Goal: Task Accomplishment & Management: Manage account settings

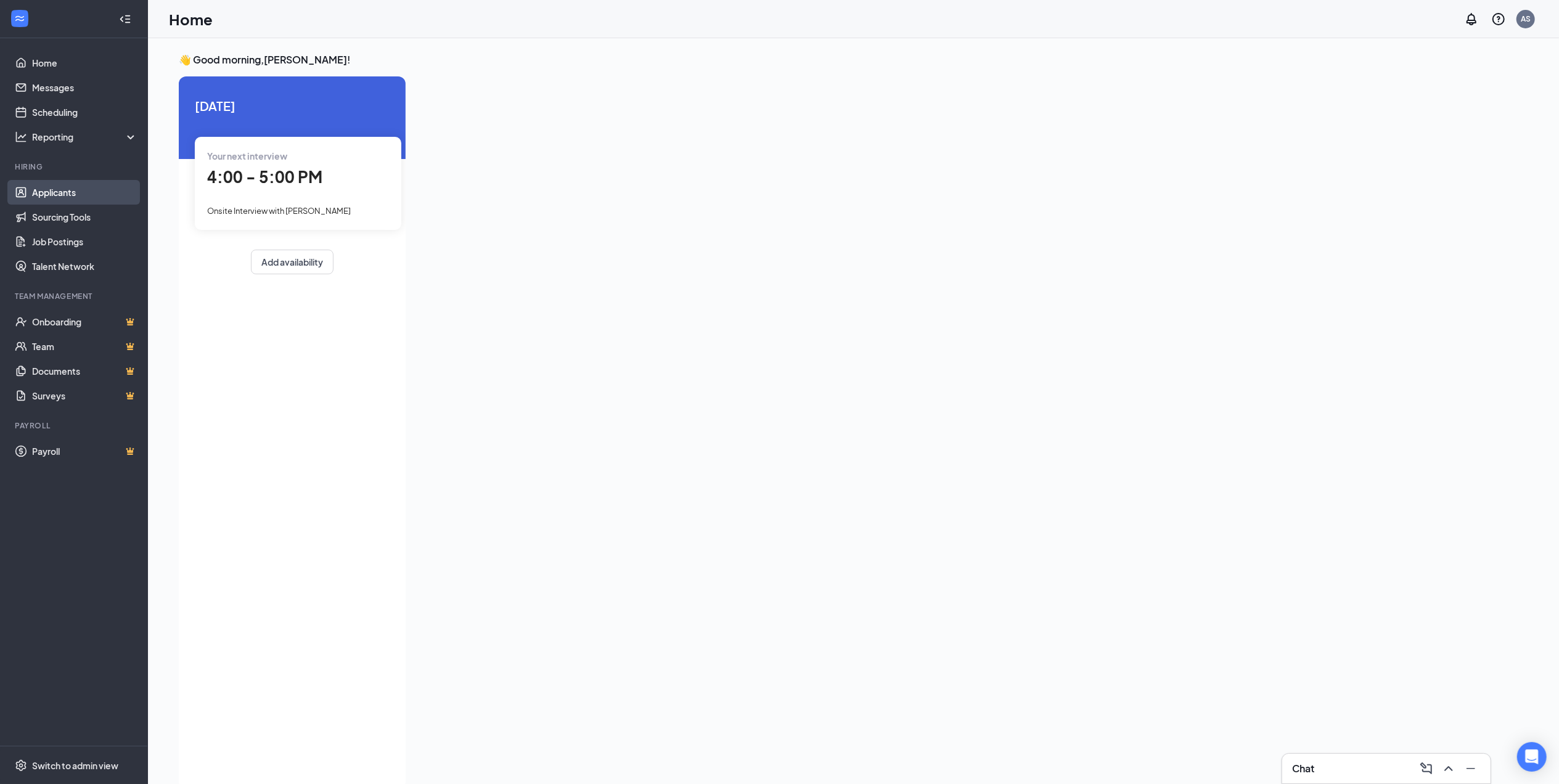
click at [69, 189] on link "Applicants" at bounding box center [85, 192] width 106 height 25
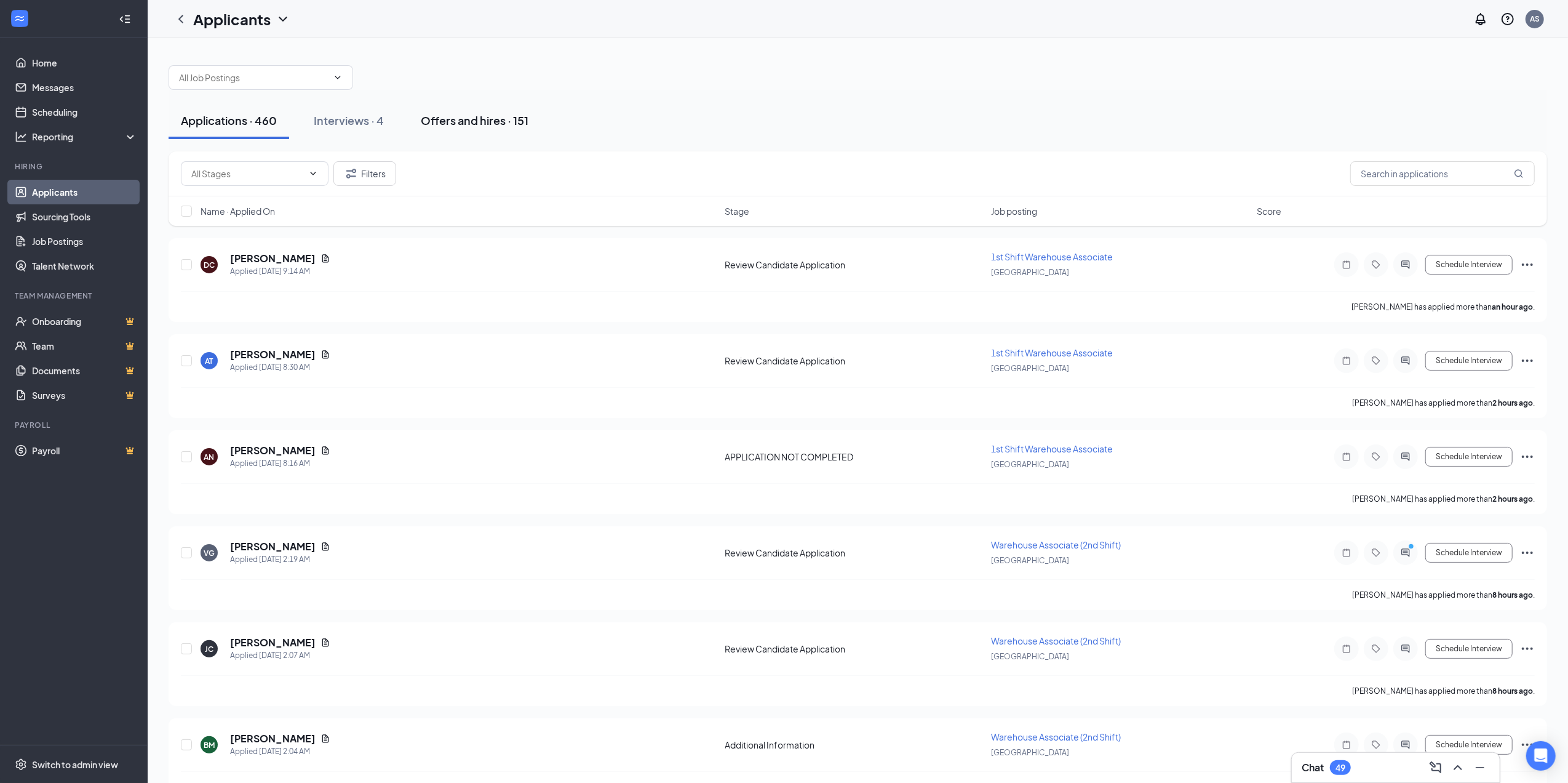
click at [447, 112] on div "Offers and hires · 151" at bounding box center [474, 120] width 107 height 16
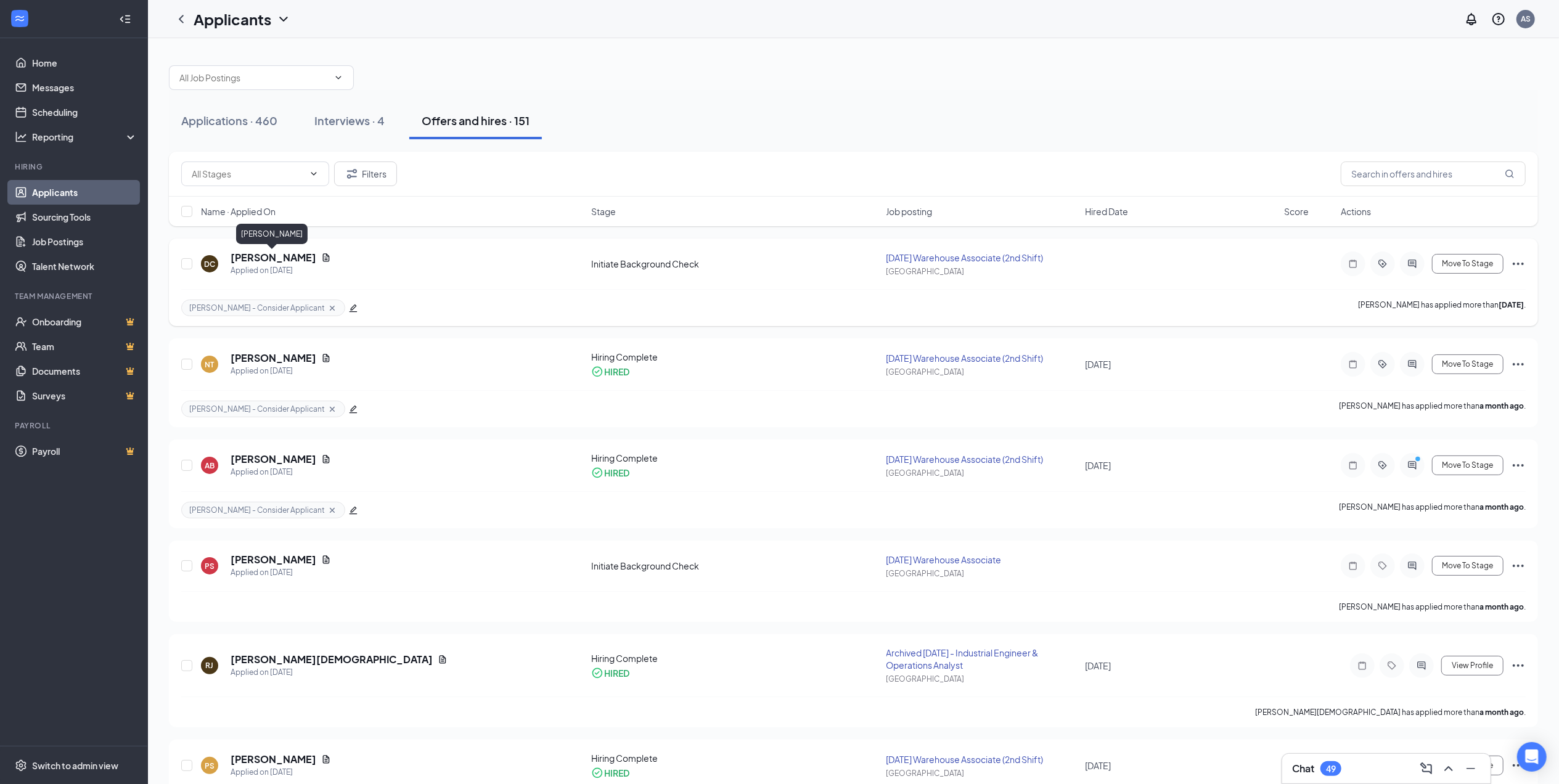
click at [272, 255] on h5 "[PERSON_NAME]" at bounding box center [273, 257] width 86 height 14
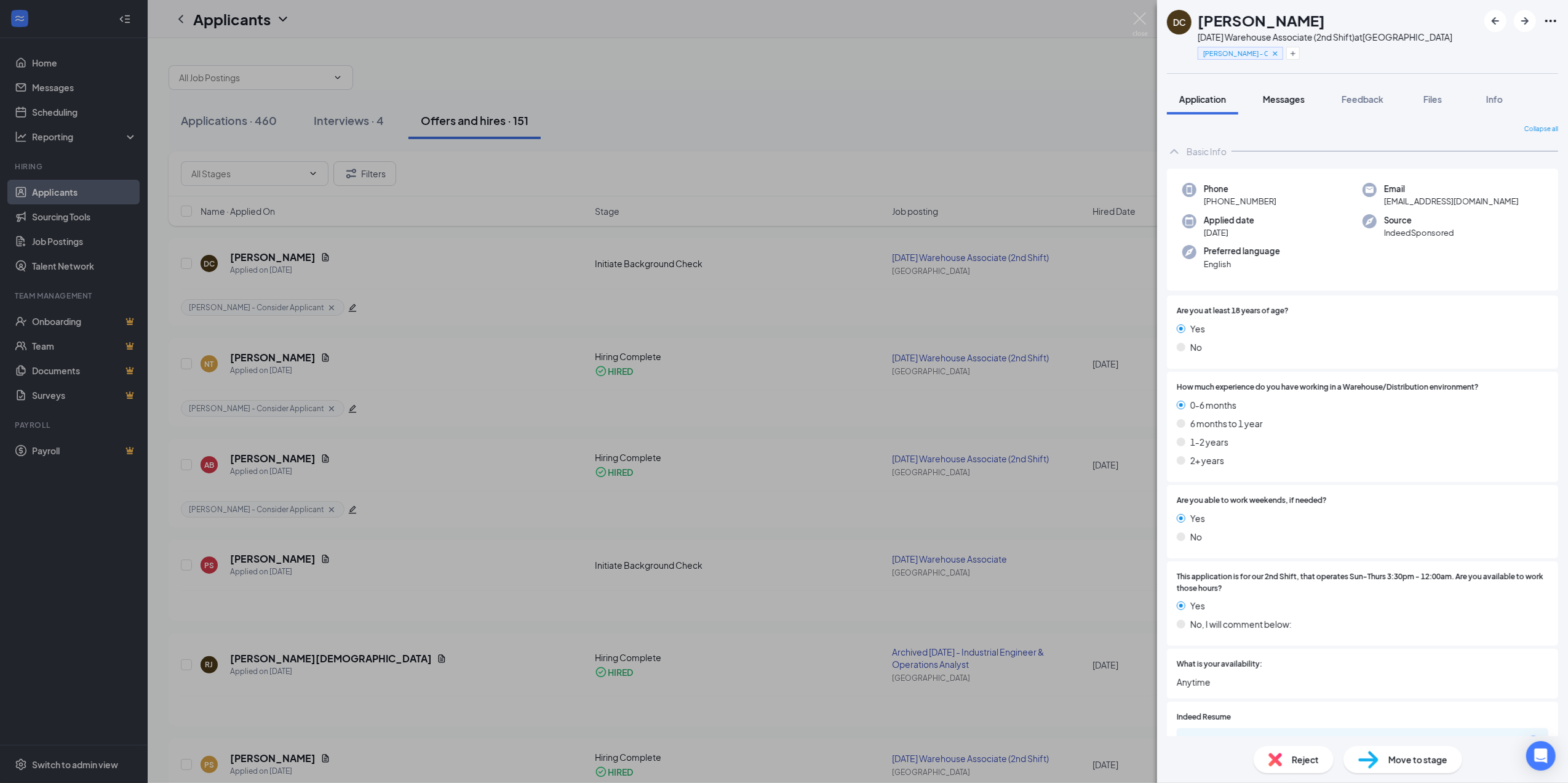
click at [1296, 95] on span "Messages" at bounding box center [1283, 99] width 42 height 11
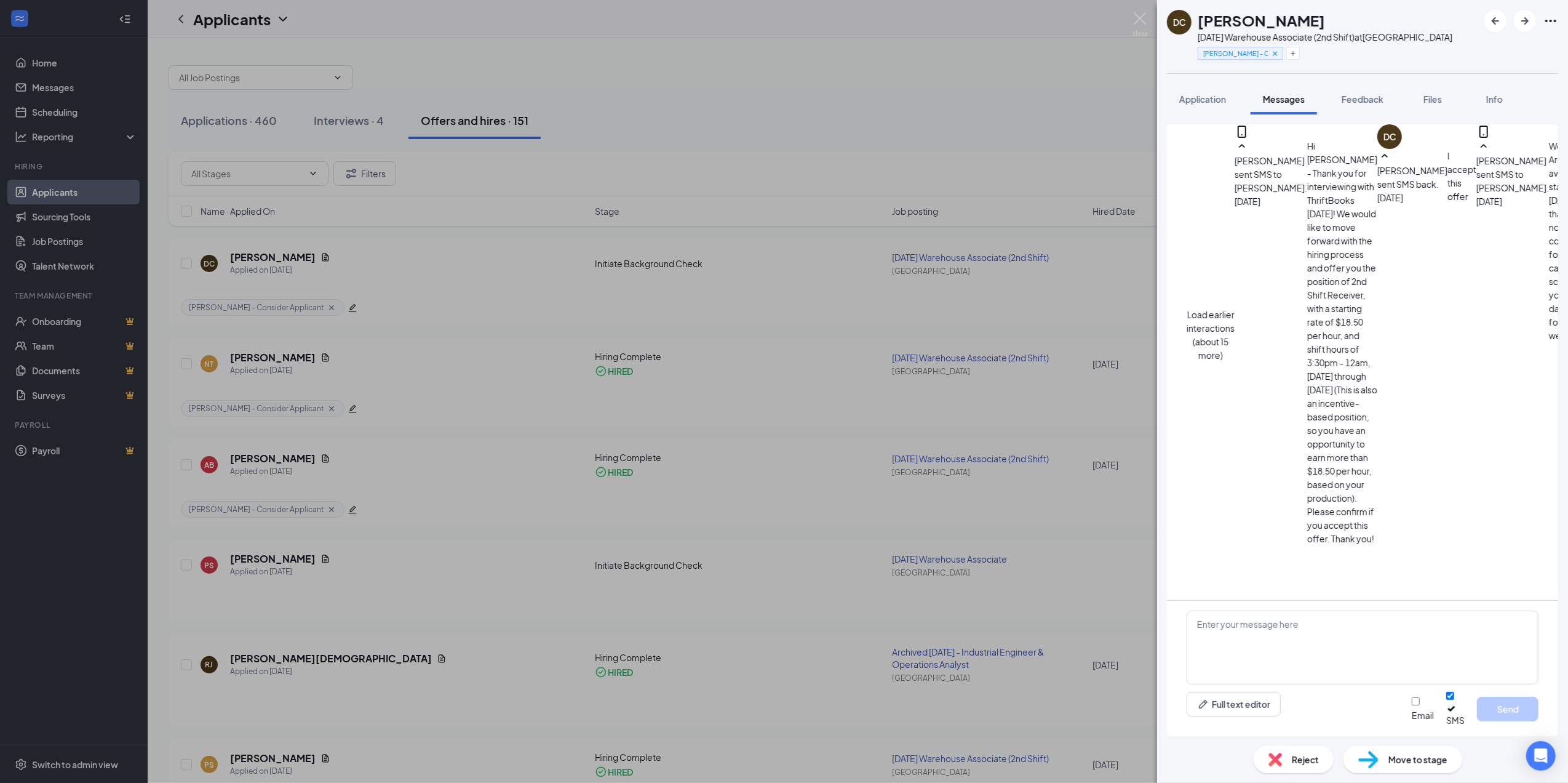
scroll to position [451, 0]
click at [1339, 666] on textarea at bounding box center [1362, 648] width 352 height 74
type textarea "Hi [PERSON_NAME] - Are you still able to start with ThriftBooks [DATE], [DATE]?"
click at [1493, 712] on button "Send" at bounding box center [1508, 709] width 61 height 25
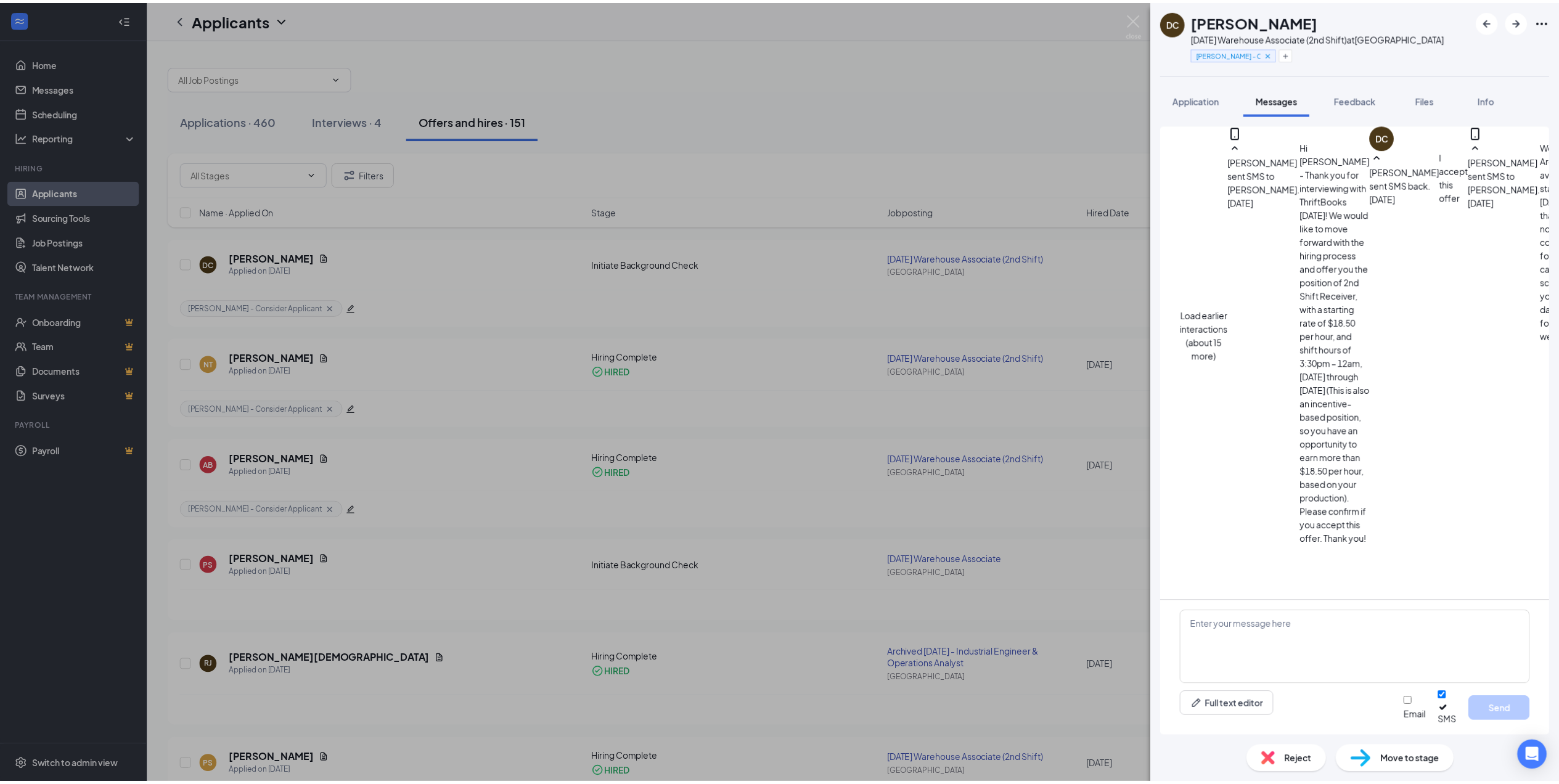
scroll to position [844, 0]
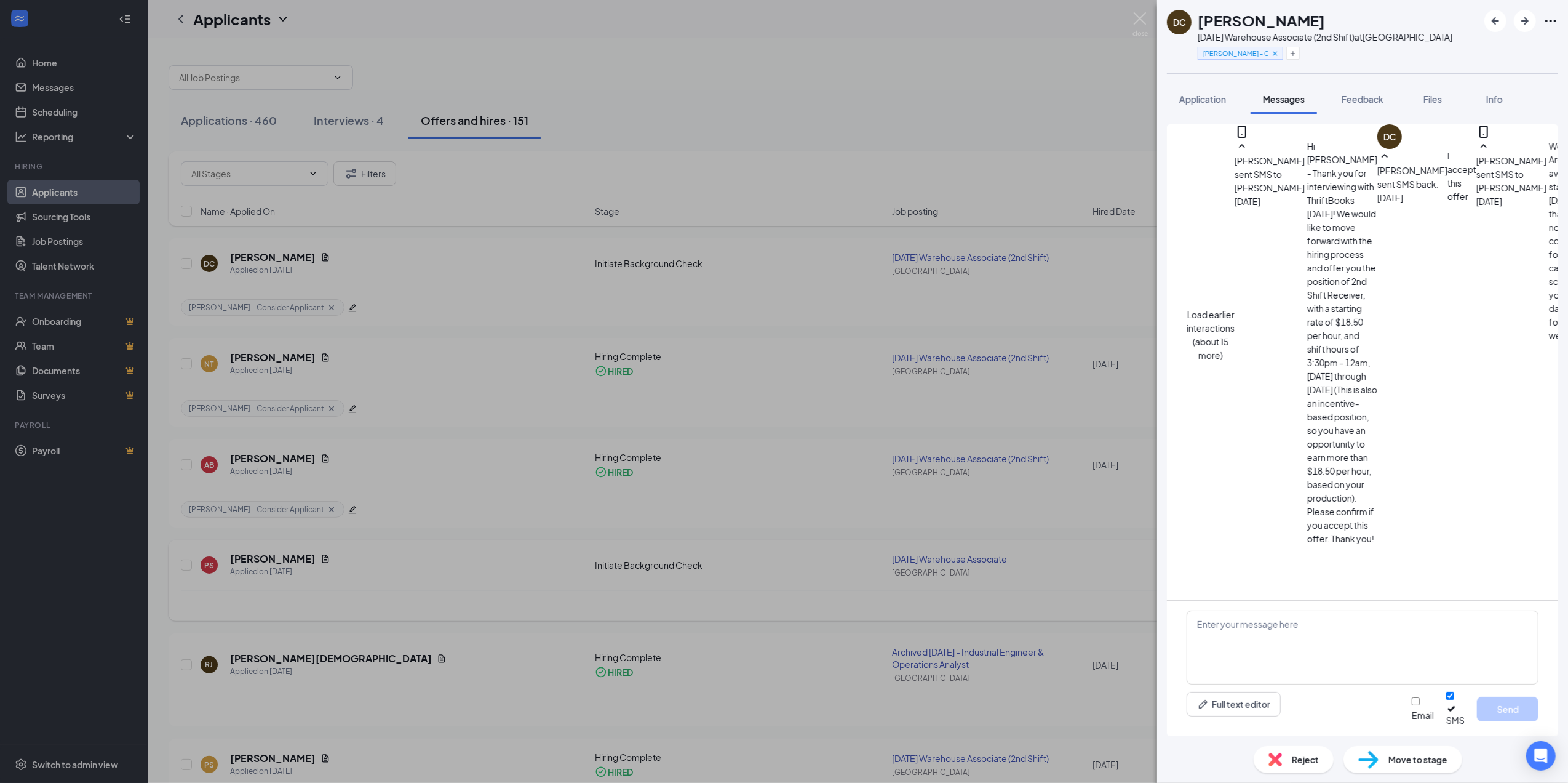
click at [881, 577] on div "DC [PERSON_NAME] [DATE] Warehouse Associate (2nd Shift) at [GEOGRAPHIC_DATA] [P…" at bounding box center [784, 392] width 1568 height 783
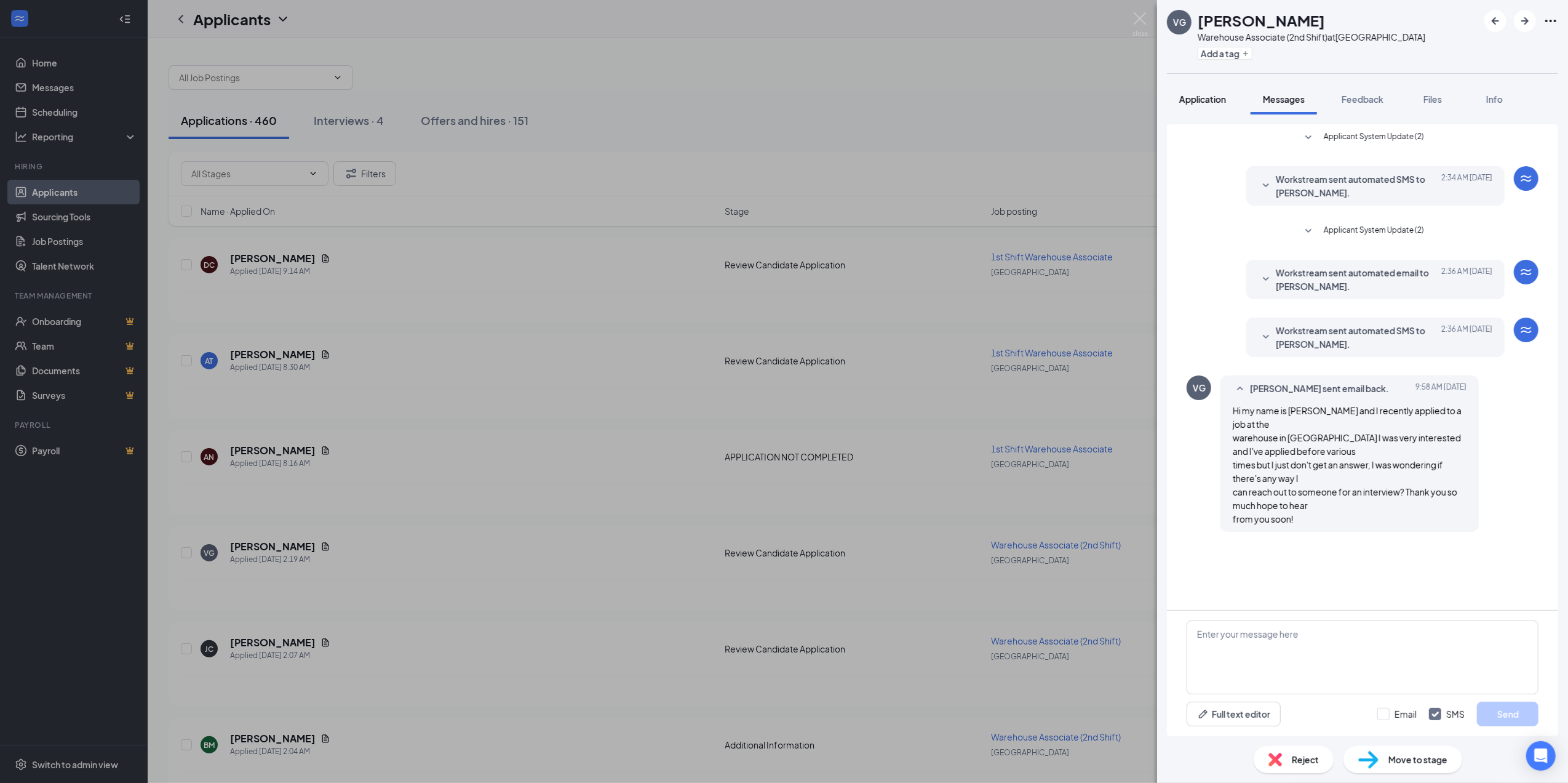
click at [1209, 93] on span "Application" at bounding box center [1203, 99] width 47 height 11
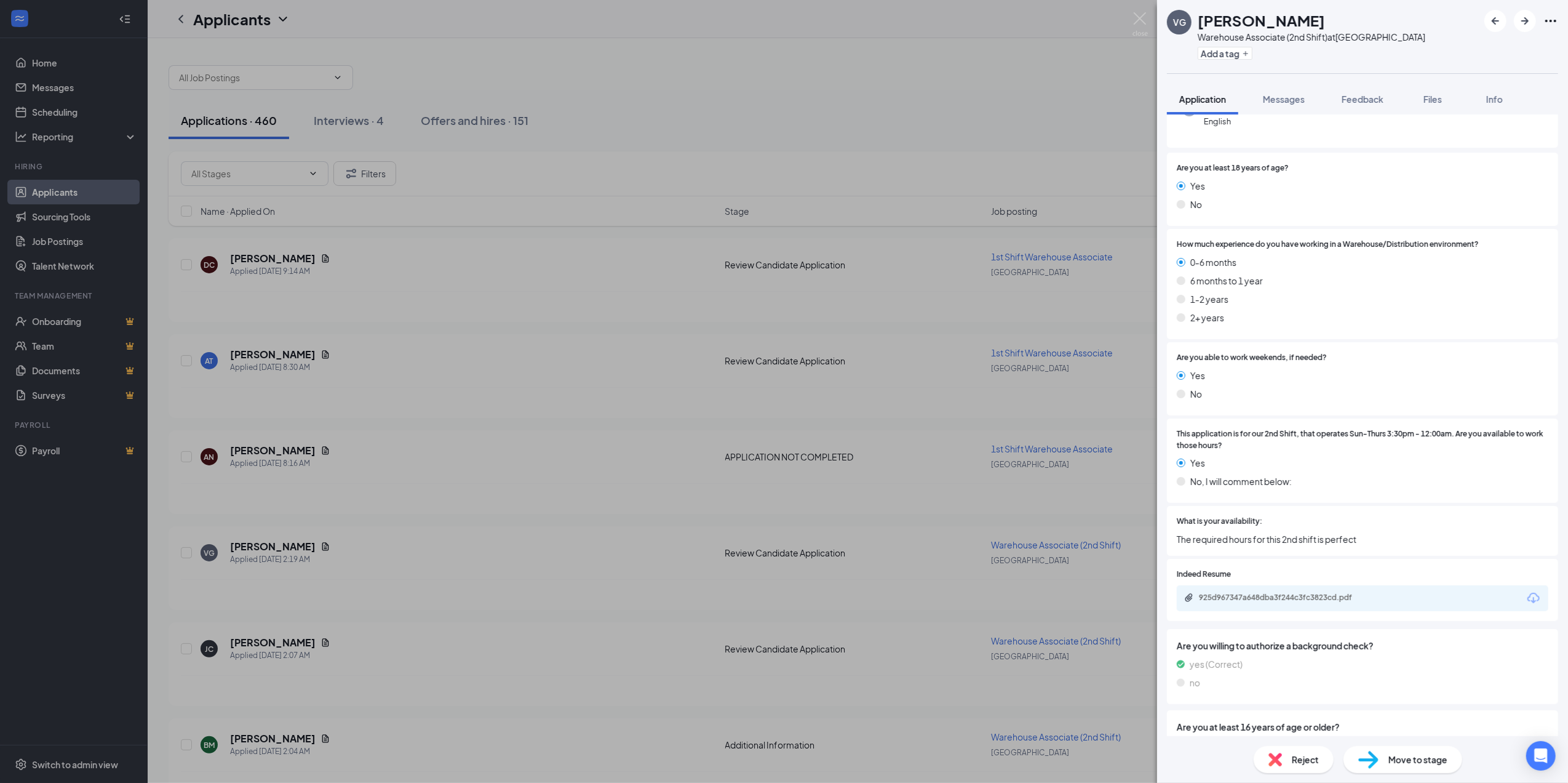
scroll to position [328, 0]
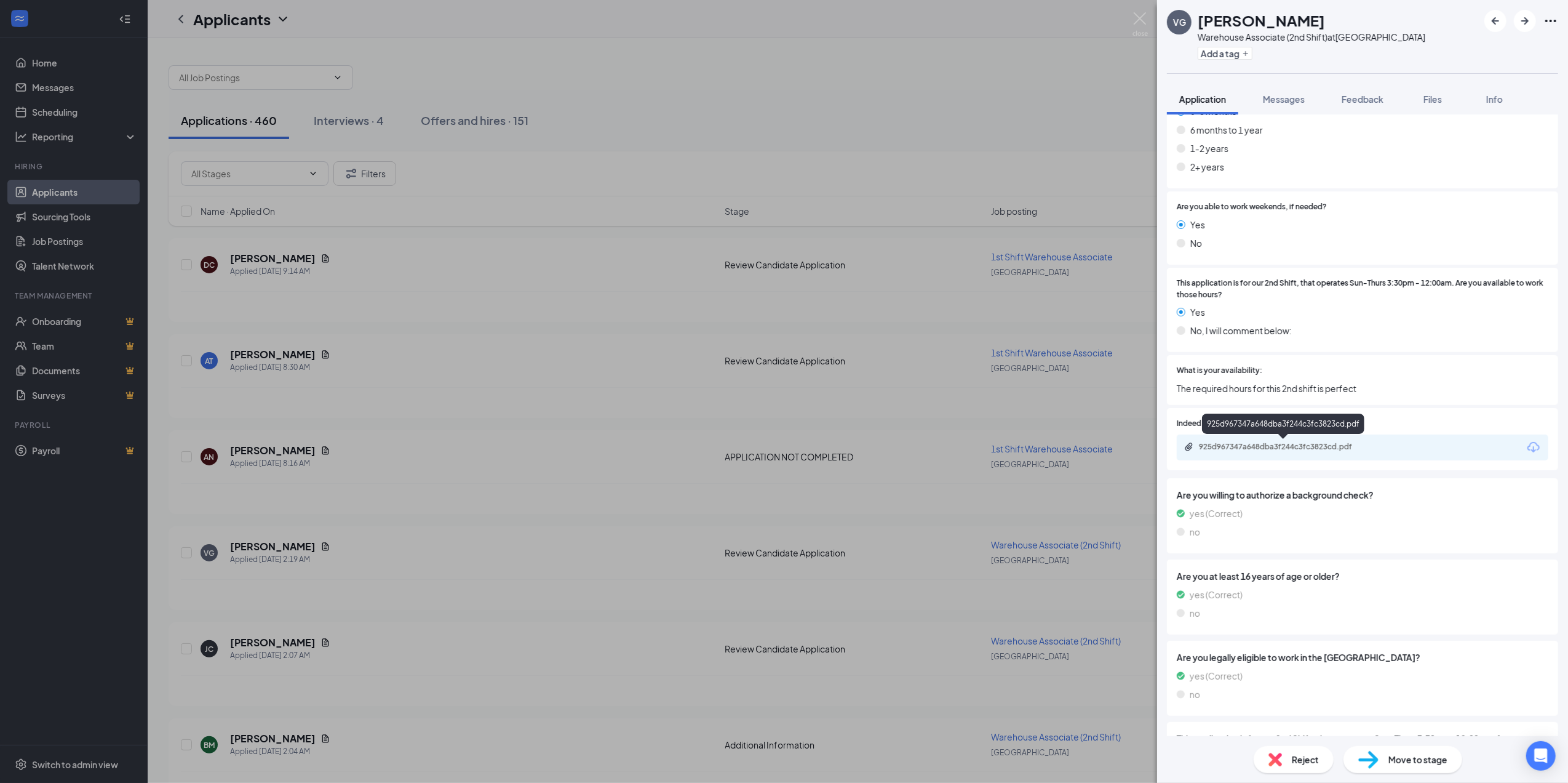
click at [1341, 452] on div "925d967347a648dba3f244c3fc3823cd.pdf" at bounding box center [1283, 448] width 199 height 11
click at [889, 288] on div "VG VICTOR GARCIA Warehouse Associate (2nd Shift) at Chicago Add a tag Applicati…" at bounding box center [784, 392] width 1568 height 783
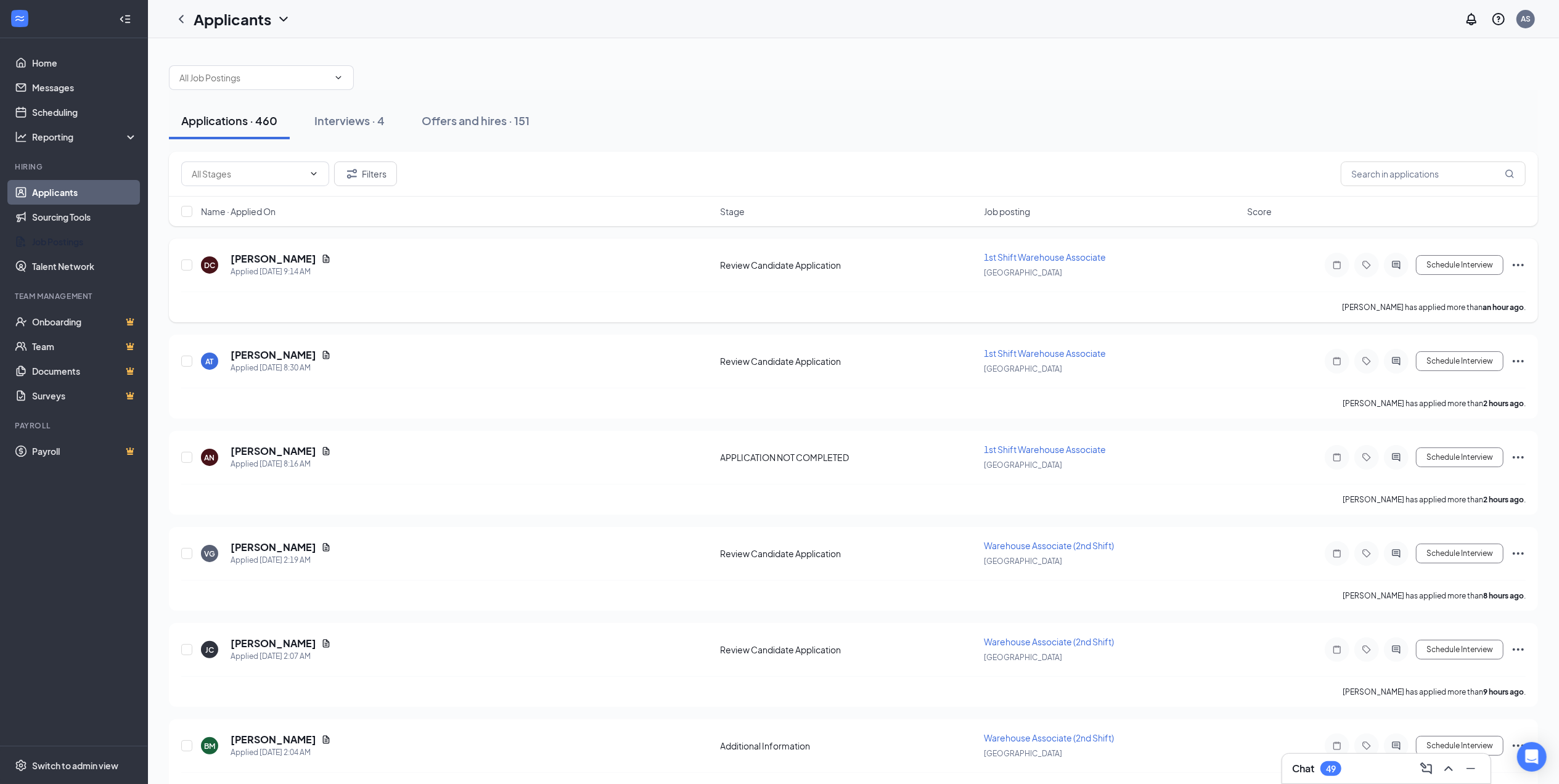
drag, startPoint x: 69, startPoint y: 244, endPoint x: 193, endPoint y: 248, distance: 124.1
click at [69, 244] on link "Job Postings" at bounding box center [85, 242] width 106 height 25
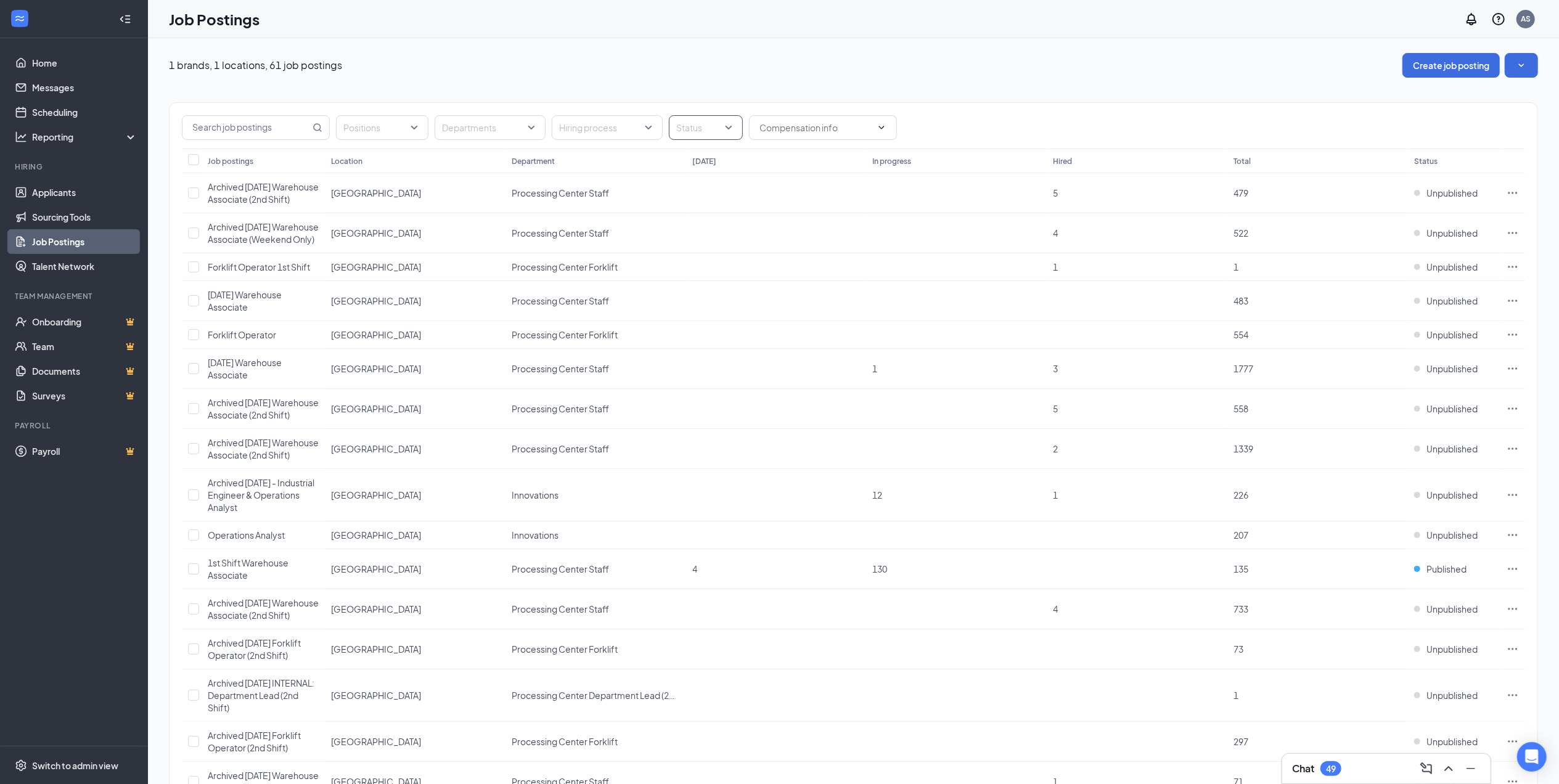
click at [701, 126] on div at bounding box center [699, 128] width 56 height 20
click at [711, 185] on span "Published" at bounding box center [716, 190] width 40 height 11
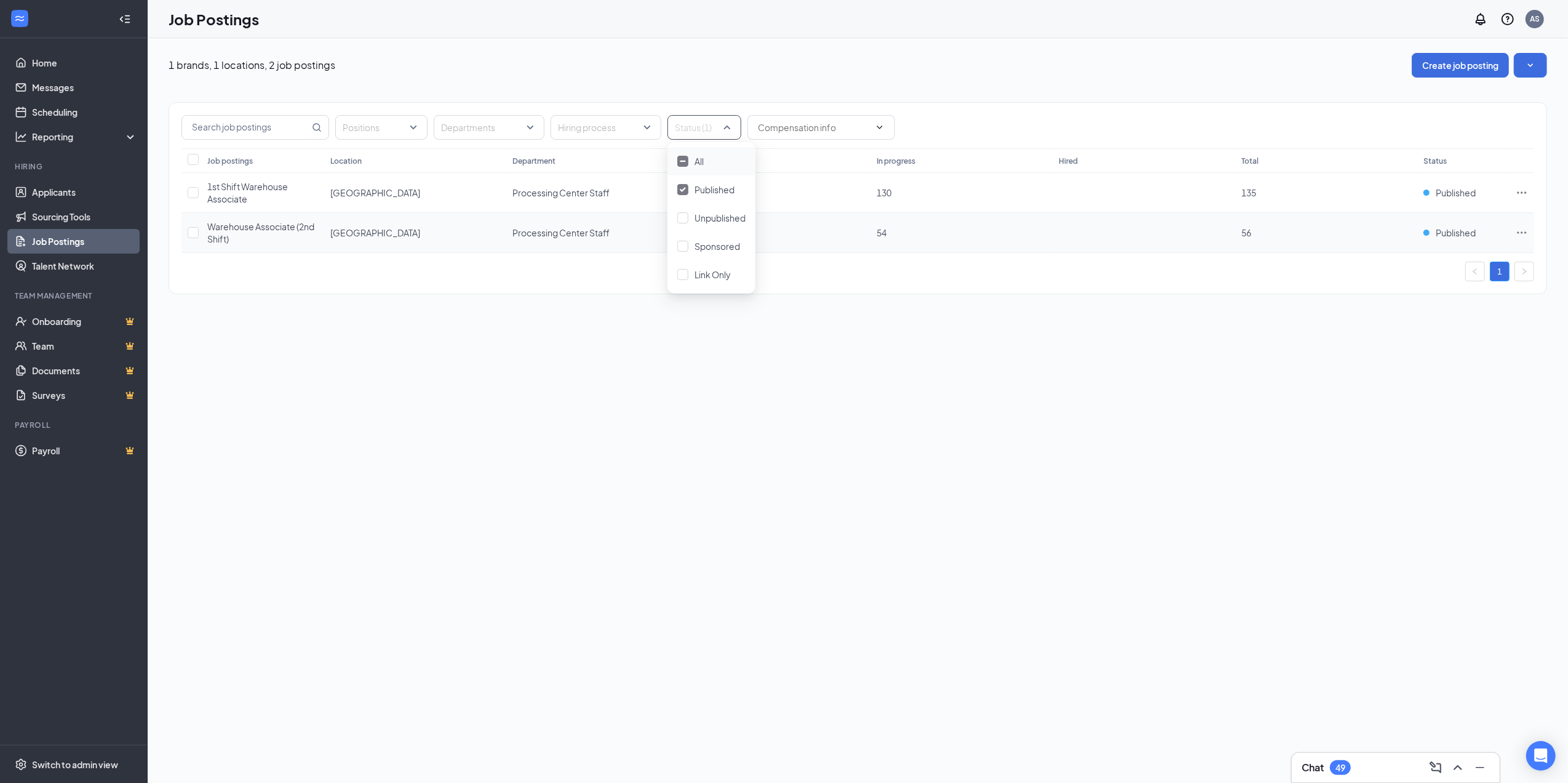
click at [1523, 231] on icon "Ellipses" at bounding box center [1522, 232] width 12 height 12
click at [1380, 365] on span "View applicants" at bounding box center [1384, 368] width 63 height 11
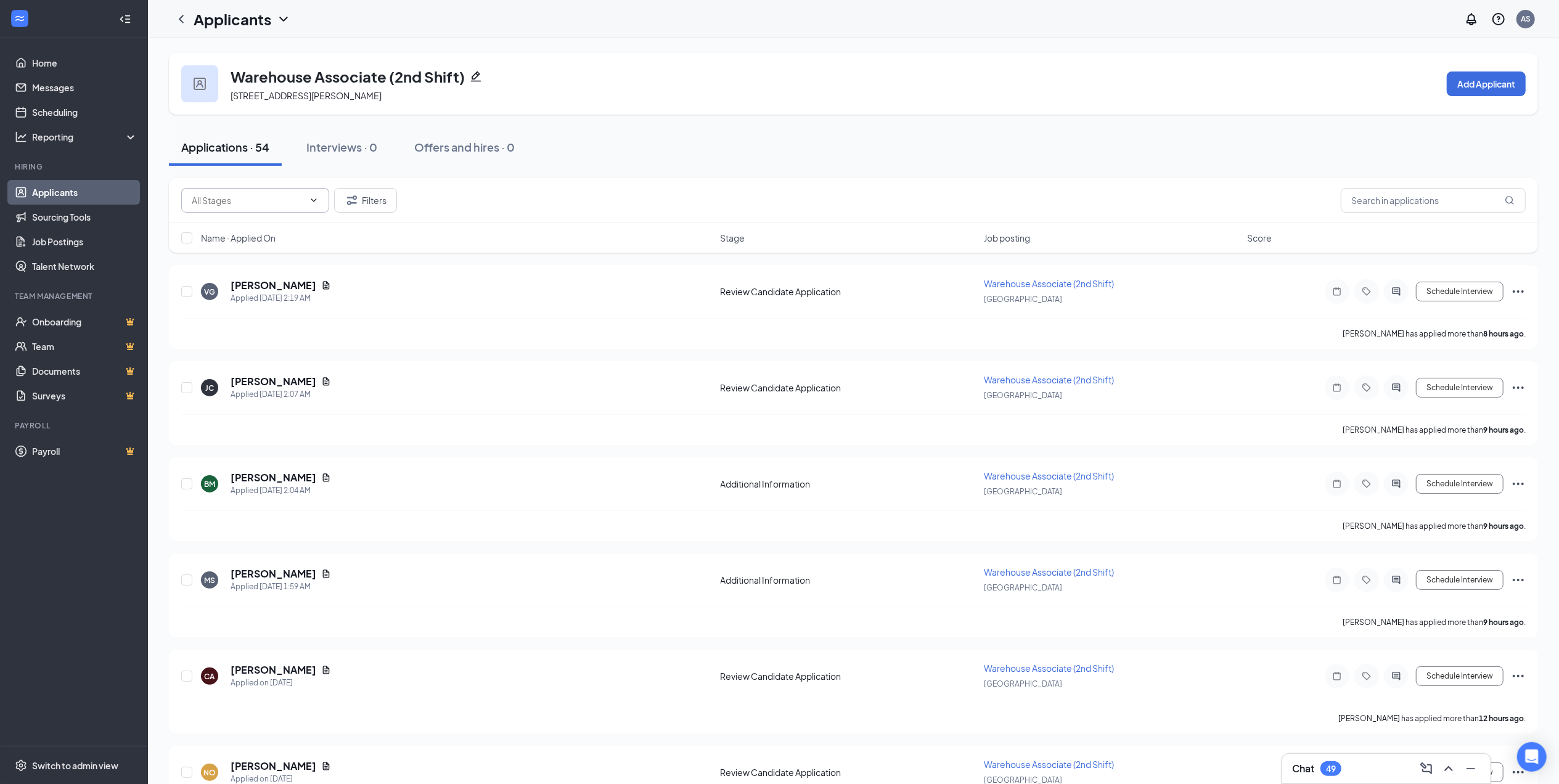
click at [303, 198] on input "text" at bounding box center [247, 200] width 112 height 14
click at [298, 262] on div "Review Candidate Application (44)" at bounding box center [255, 264] width 128 height 27
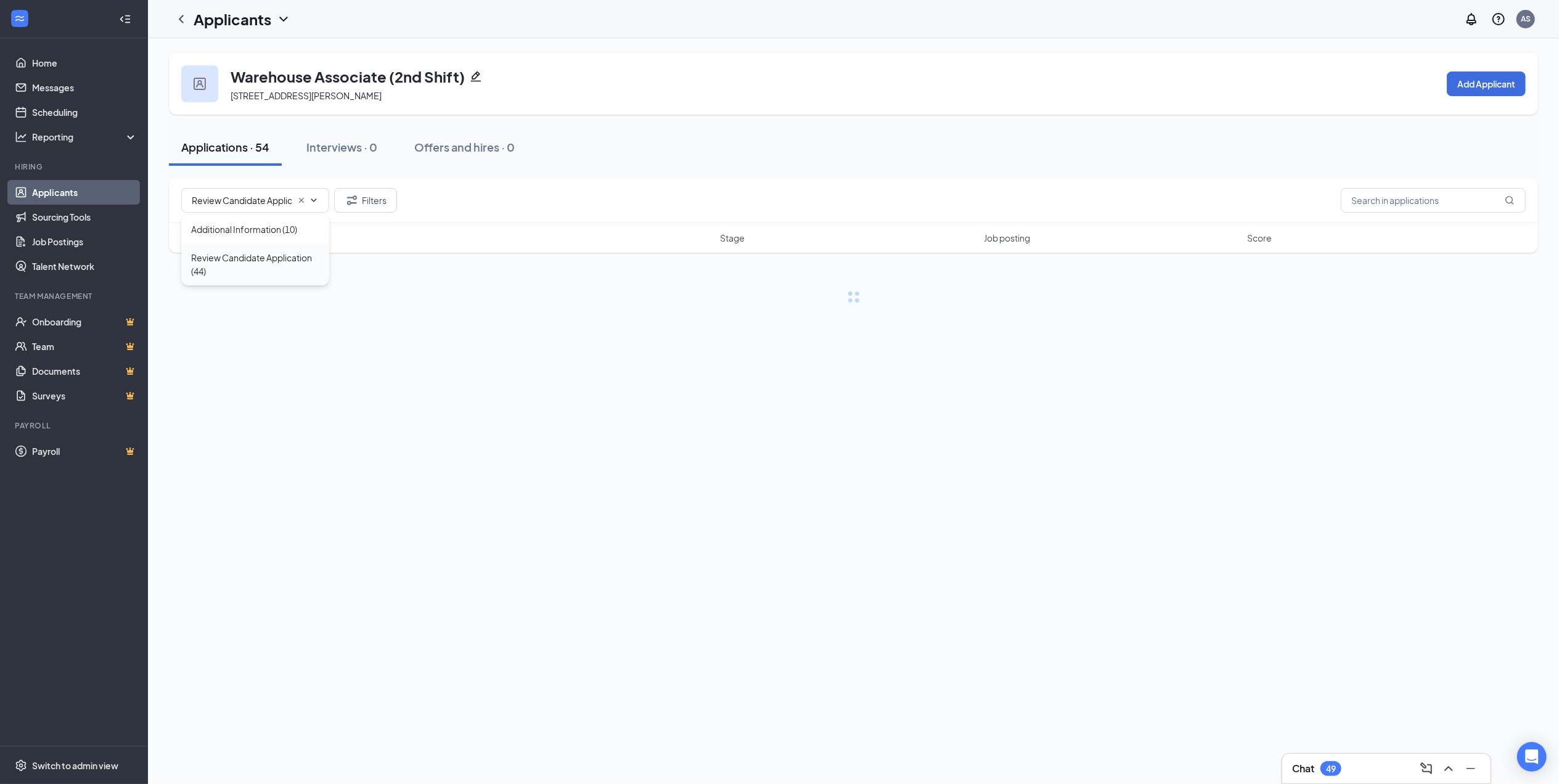
type input "Review Candidate Application (44)"
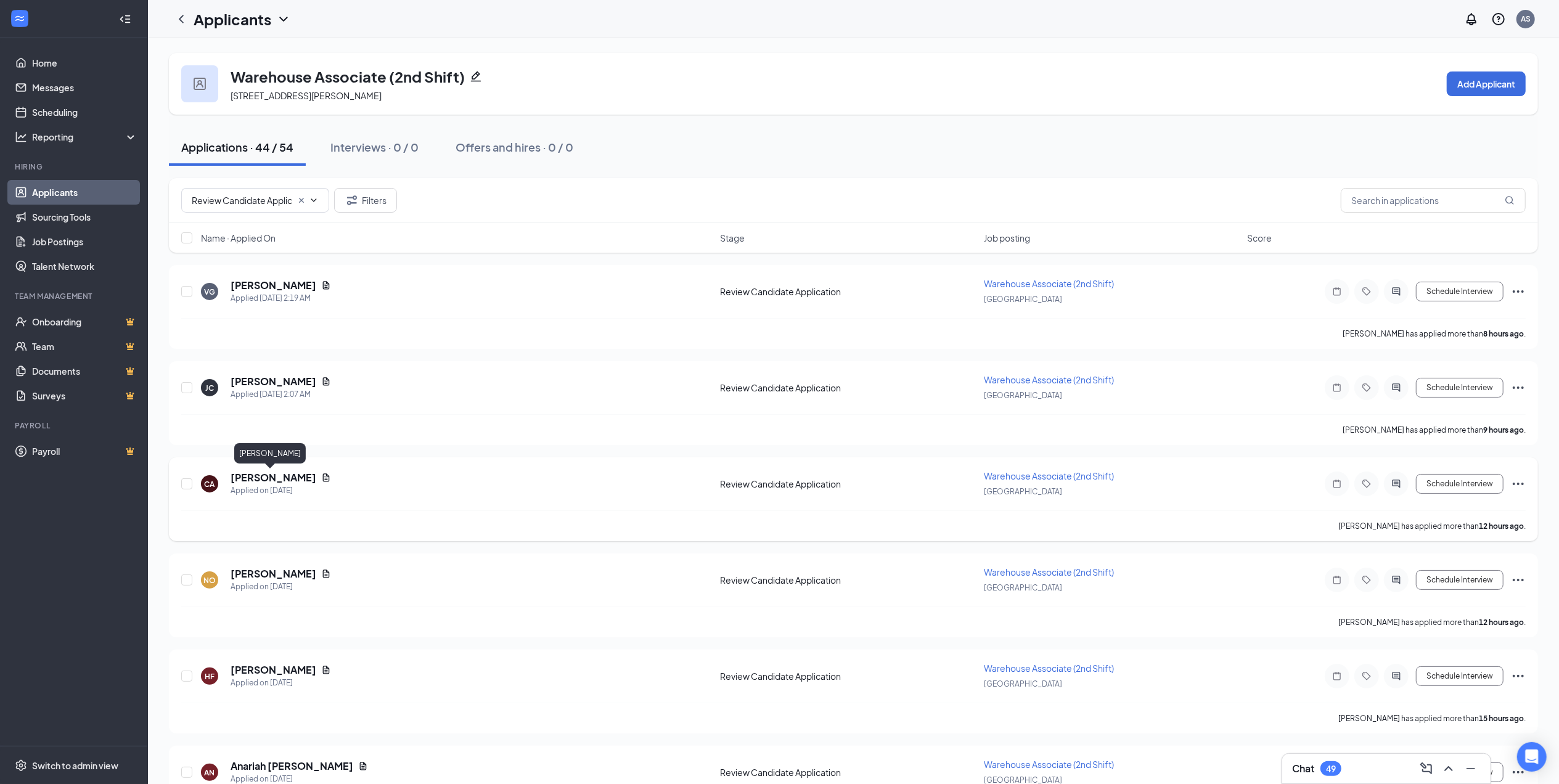
click at [279, 476] on h5 "cynthia angel" at bounding box center [273, 478] width 86 height 14
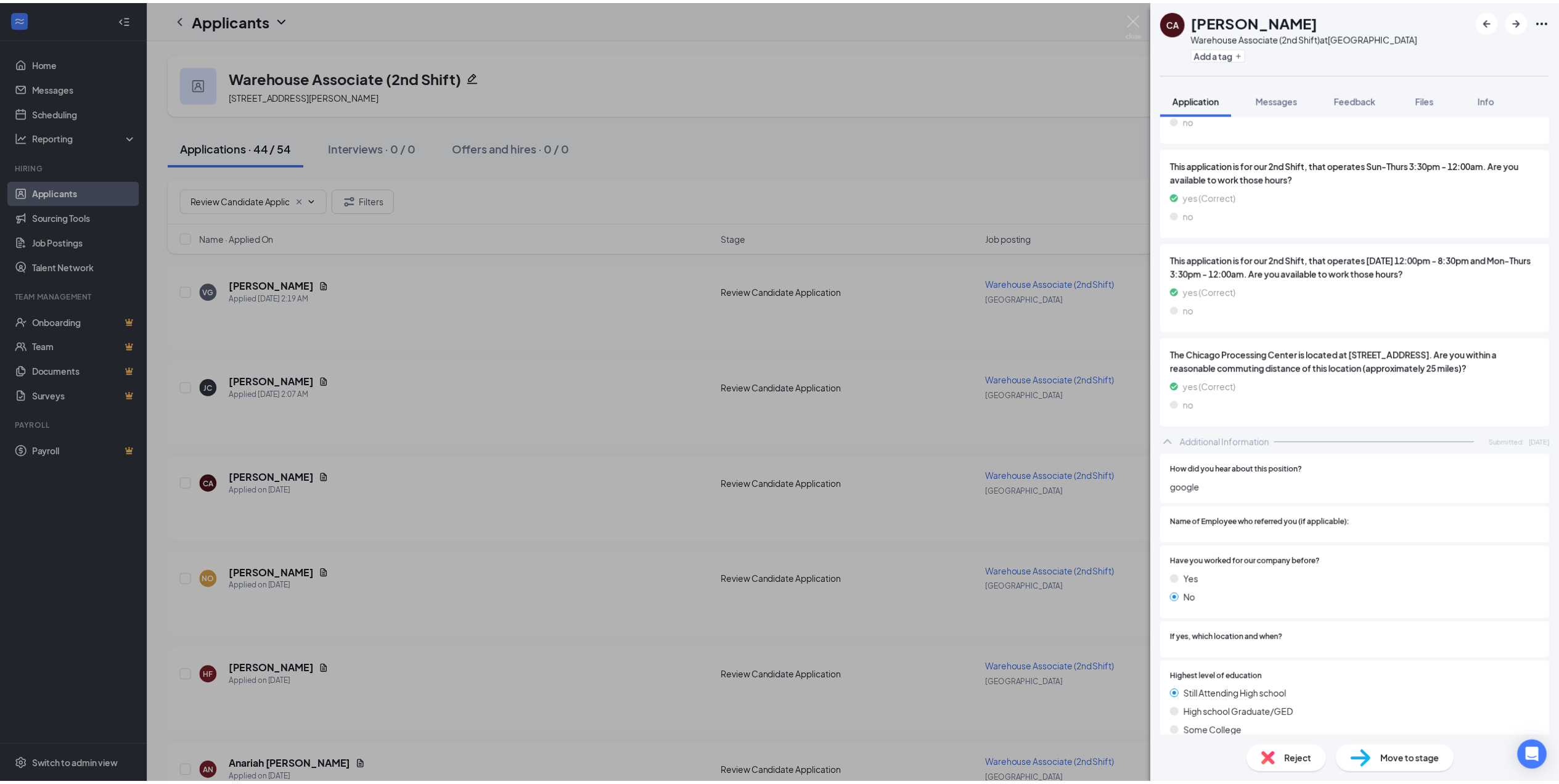
scroll to position [1132, 0]
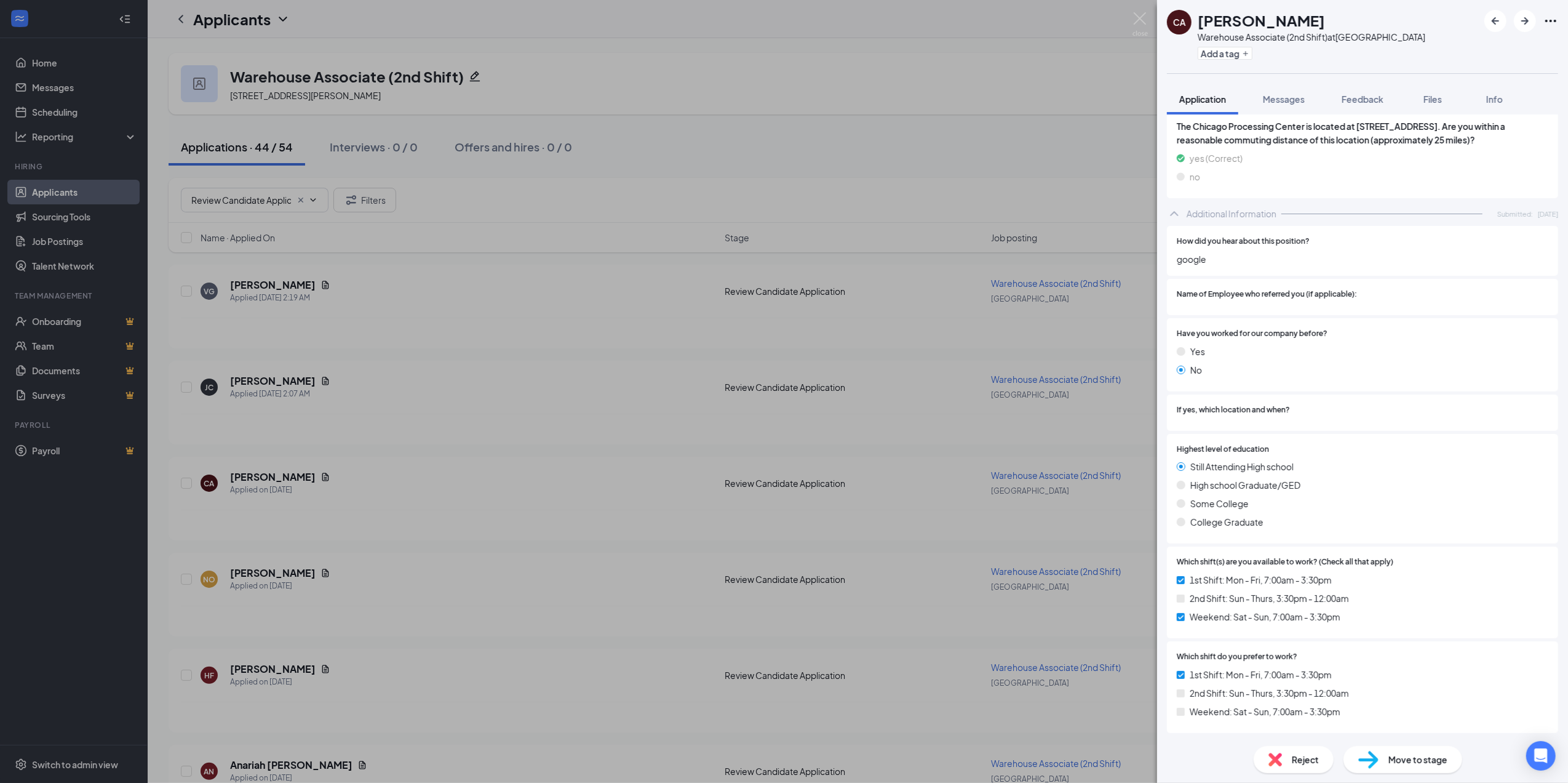
click at [537, 434] on div "CA cynthia angel Warehouse Associate (2nd Shift) at Chicago Add a tag Applicati…" at bounding box center [784, 392] width 1568 height 783
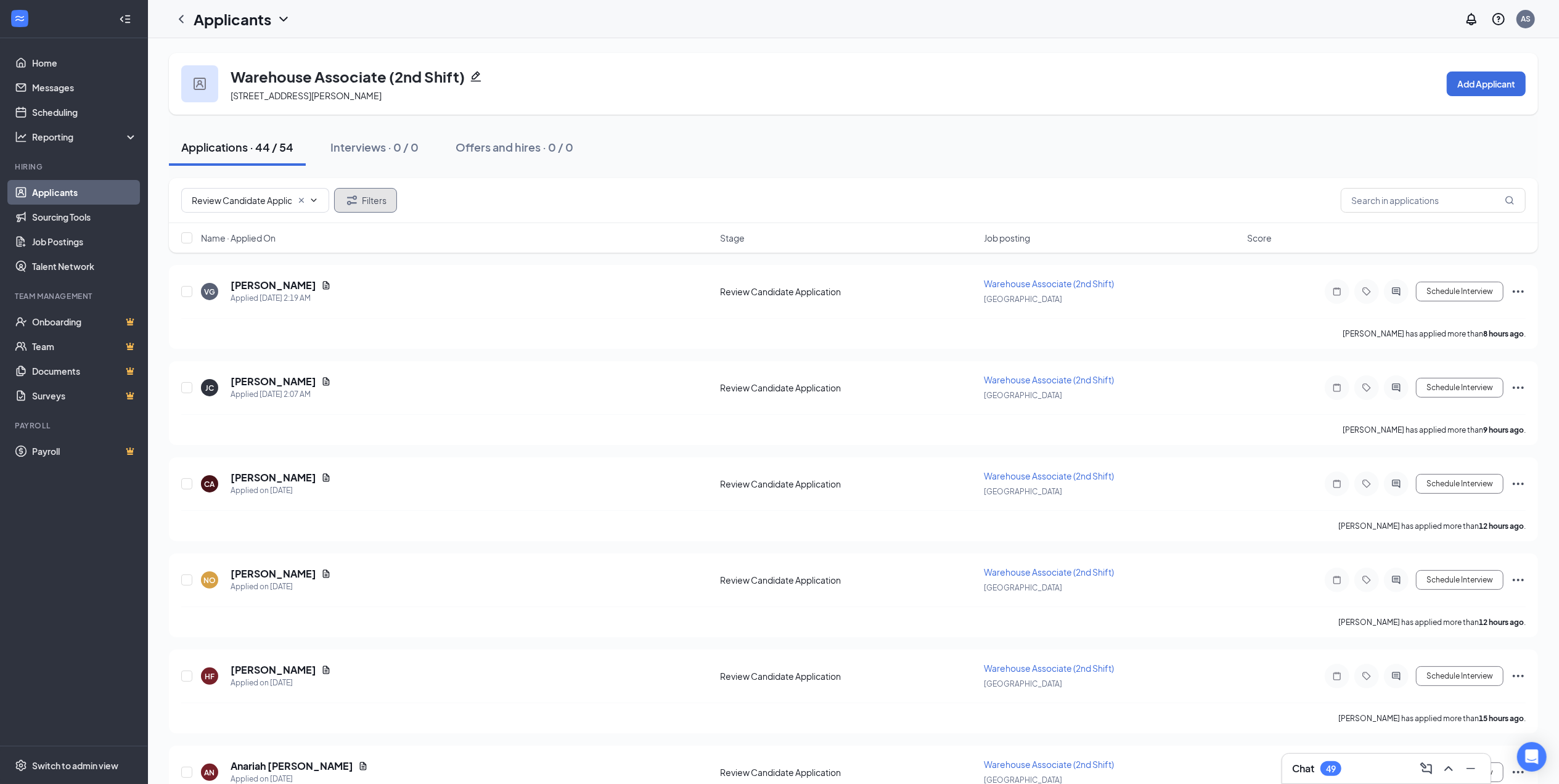
click at [378, 202] on button "Filters" at bounding box center [366, 200] width 63 height 25
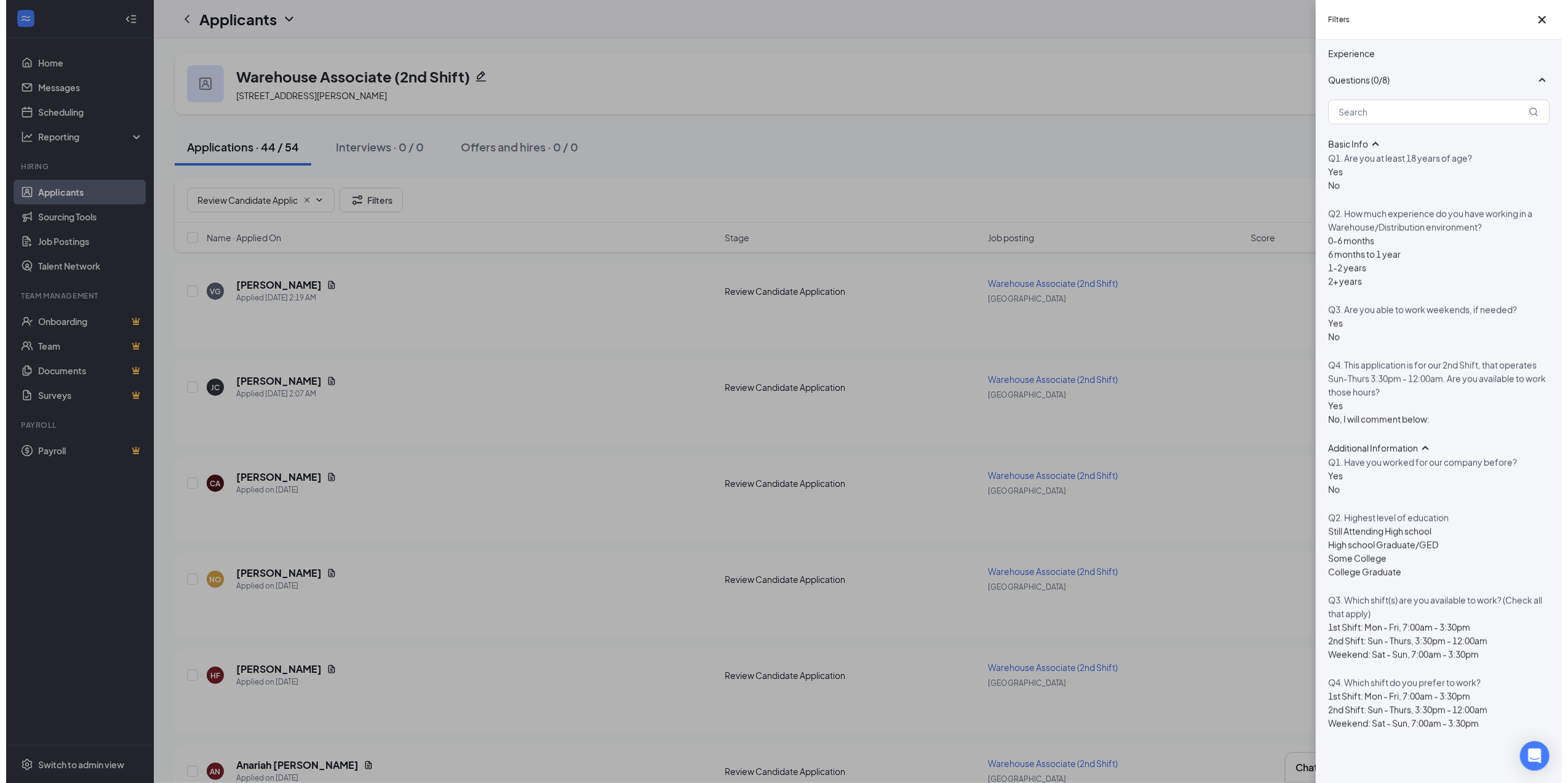
scroll to position [1874, 0]
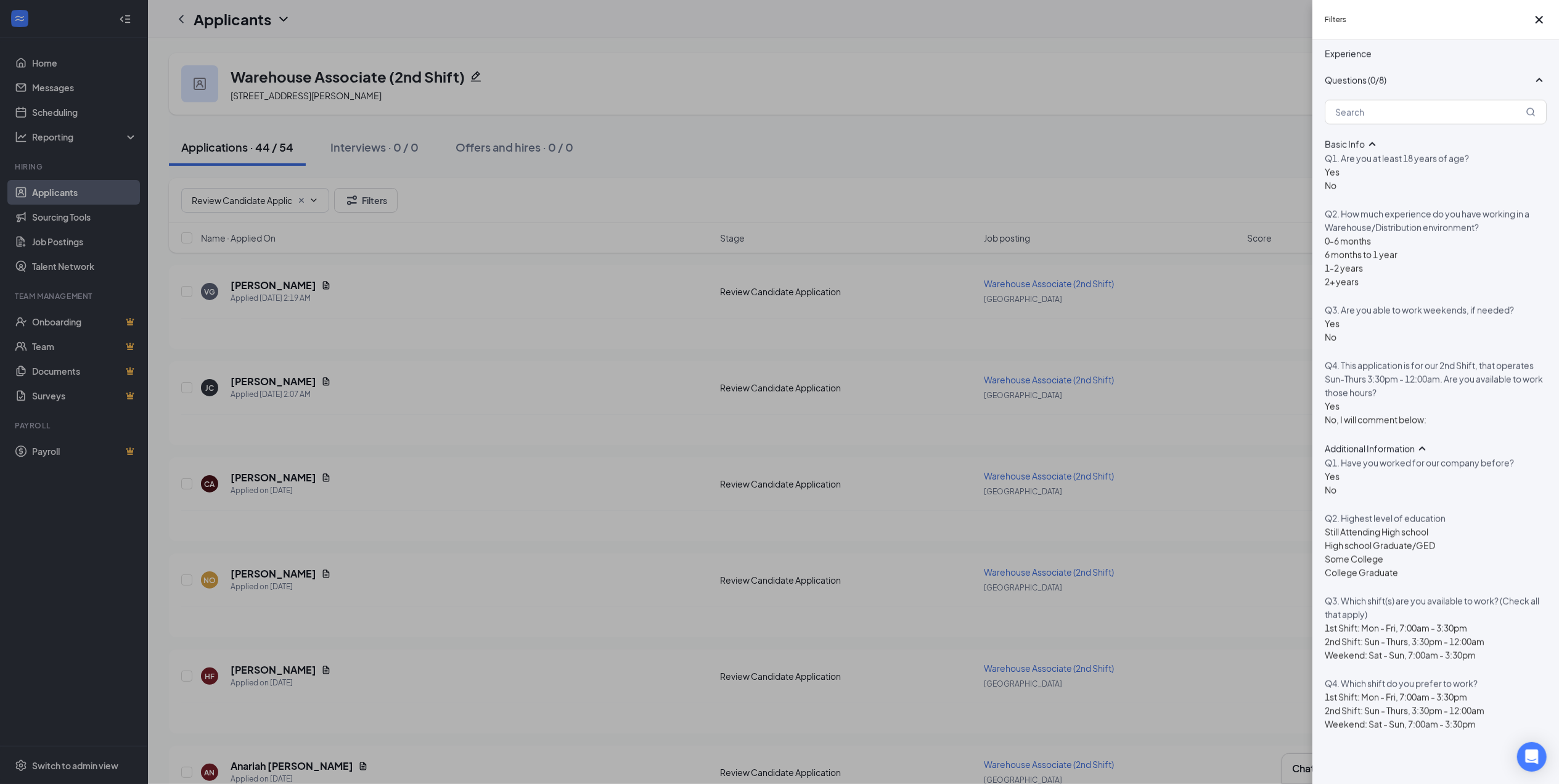
click at [1332, 703] on div at bounding box center [1404, 703] width 160 height 0
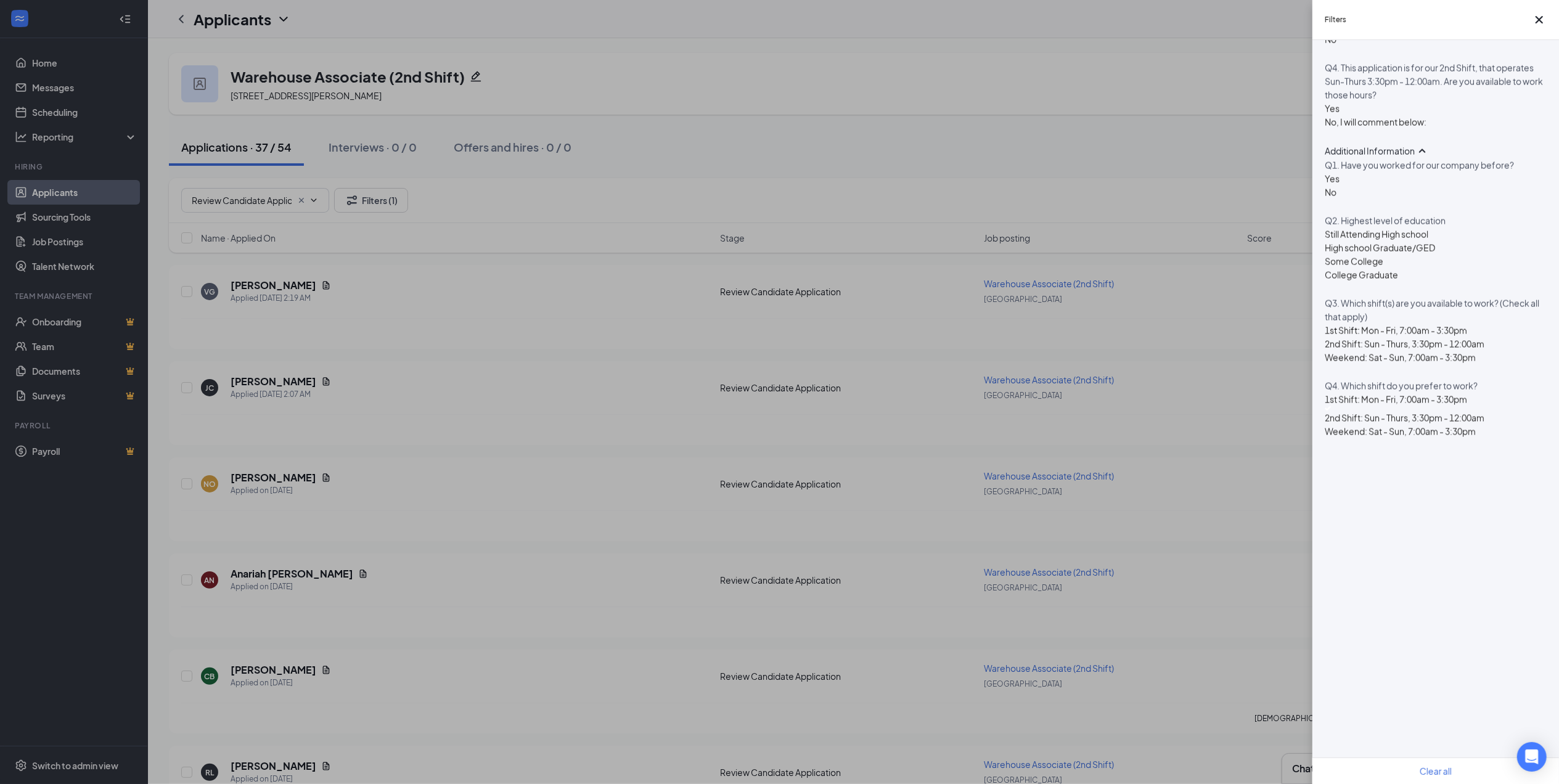
scroll to position [1847, 0]
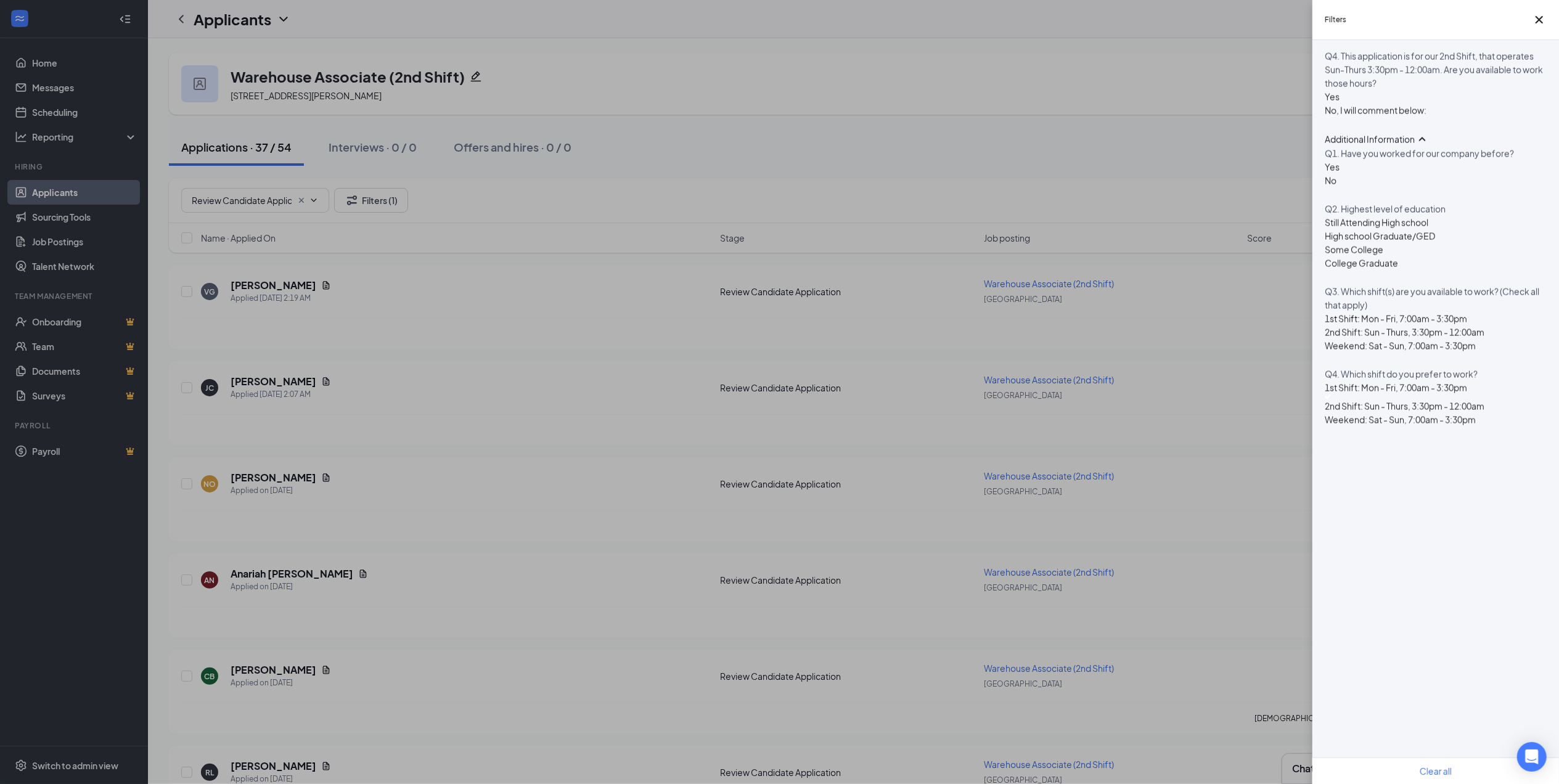
click at [635, 420] on div "Filters Applicant Status (0/5) Unread message Hasn't messaged back Stuck in sta…" at bounding box center [779, 392] width 1559 height 784
click at [641, 421] on div "Filters Applicant Status (0/5) Unread message Hasn't messaged back Stuck in sta…" at bounding box center [779, 392] width 1559 height 784
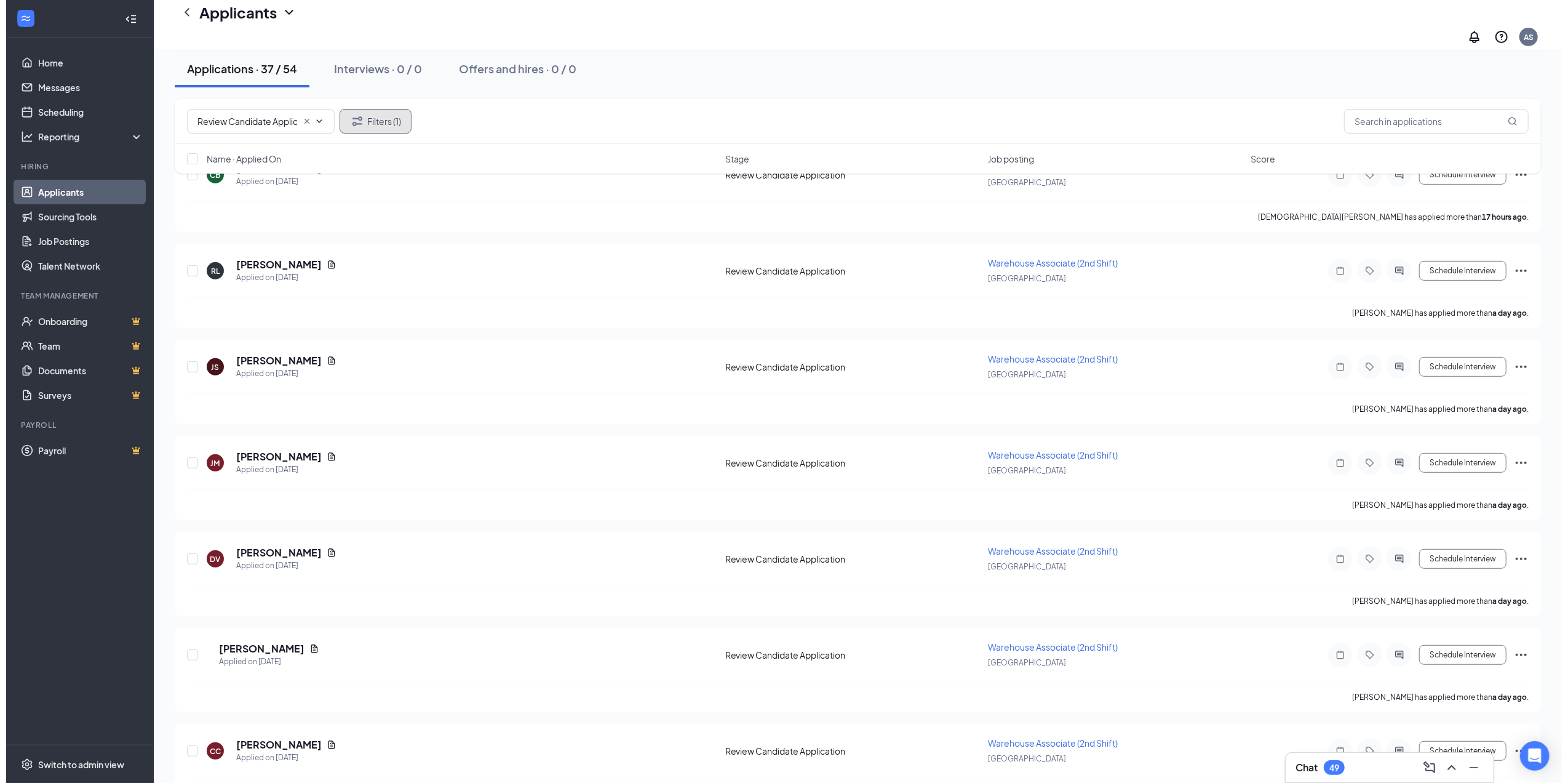
scroll to position [821, 0]
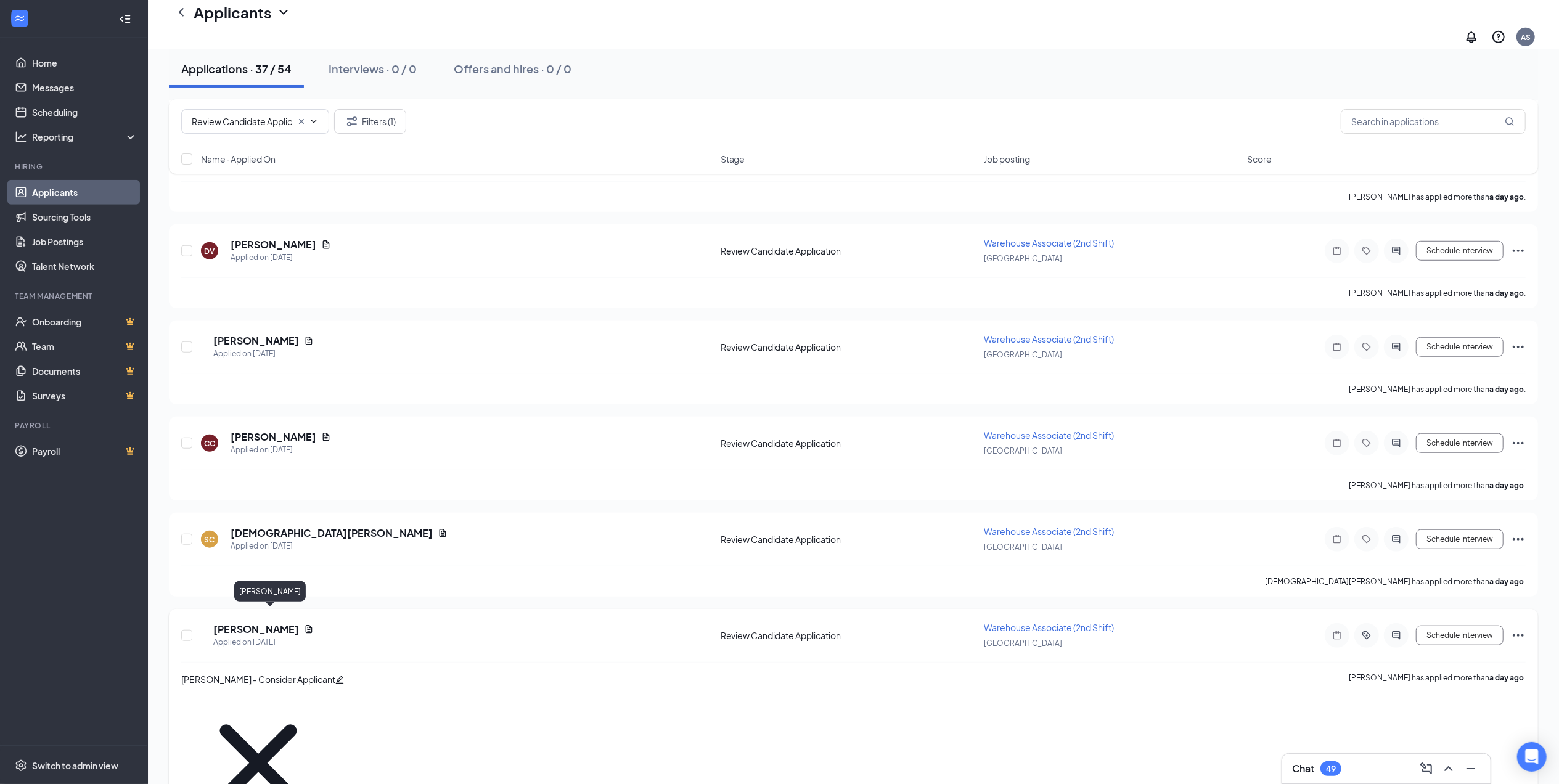
click at [257, 622] on h5 "Maria Munoz" at bounding box center [256, 629] width 86 height 14
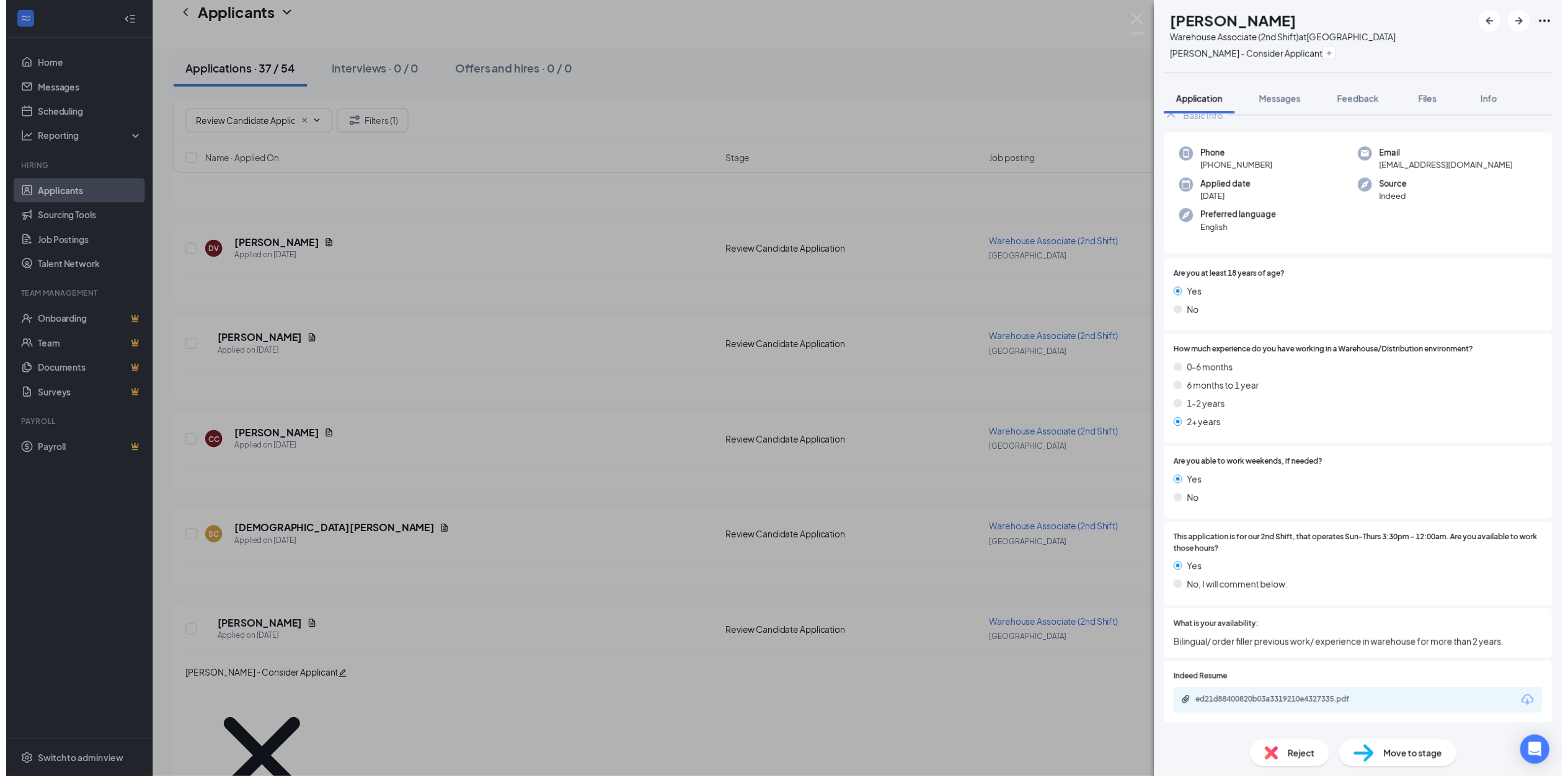
scroll to position [413, 0]
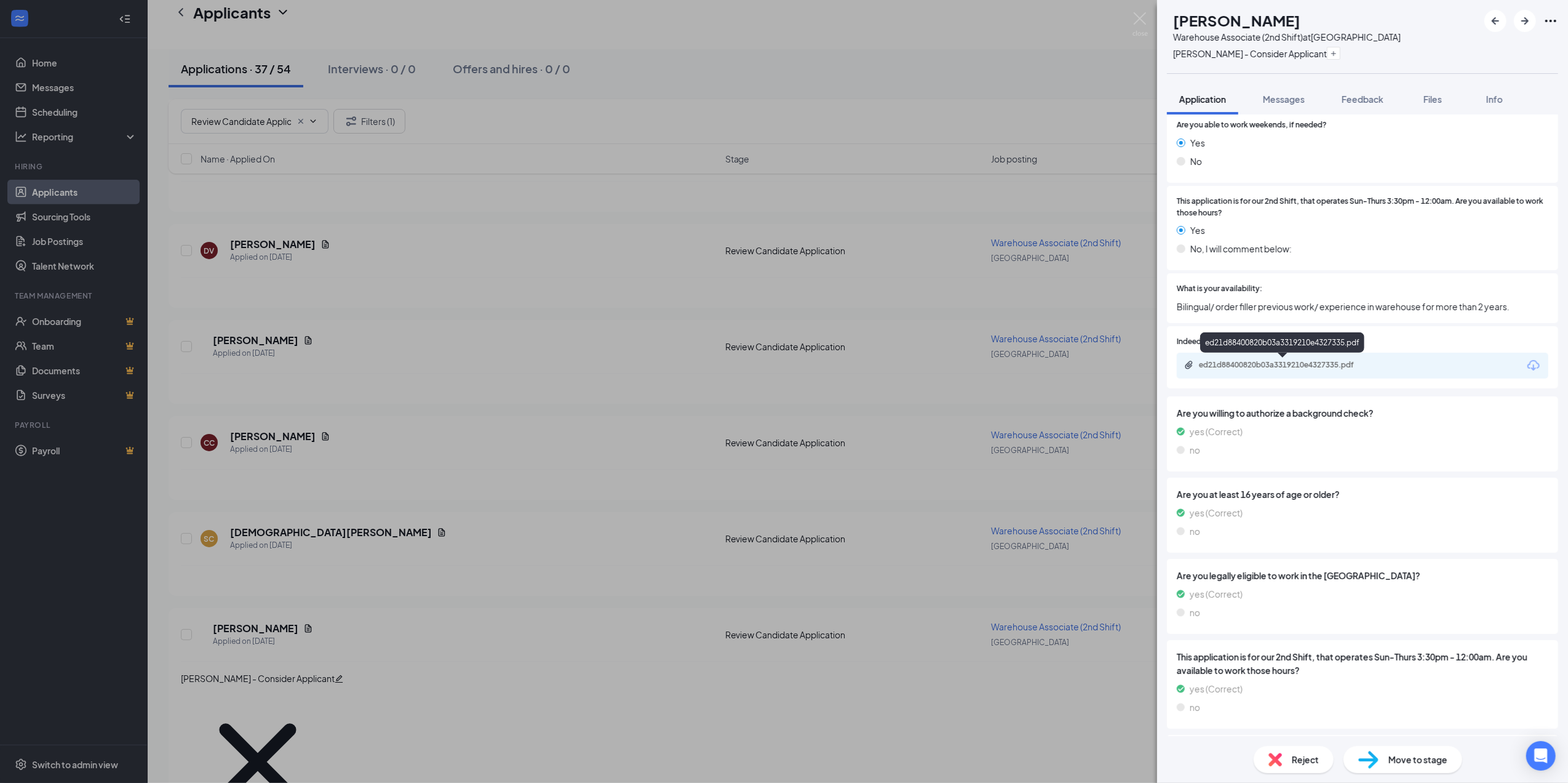
click at [1288, 367] on div "ed21d88400820b03a3319210e4327335.pdf" at bounding box center [1285, 365] width 172 height 10
click at [1012, 305] on div "MM Maria Munoz Warehouse Associate (2nd Shift) at Chicago Ann - Consider Applic…" at bounding box center [784, 392] width 1568 height 783
click at [647, 373] on div "Brian Gemmer has applied more than a day ago ." at bounding box center [857, 388] width 1354 height 31
